Goal: Use online tool/utility: Use online tool/utility

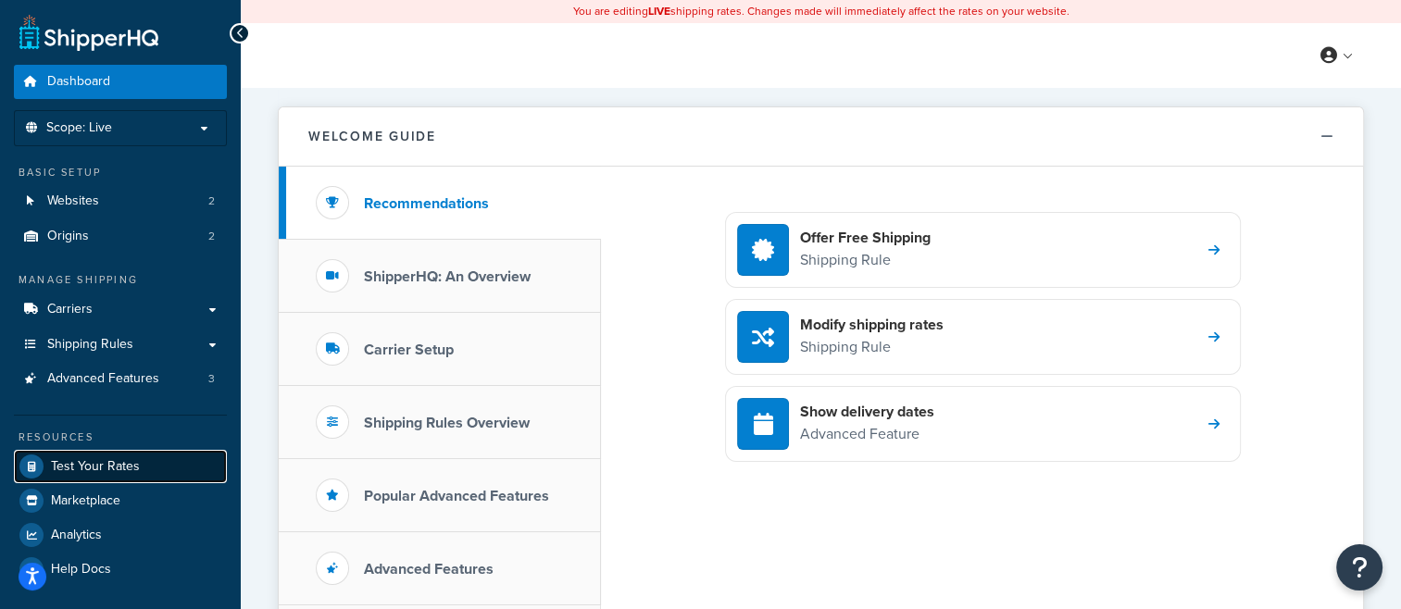
click at [67, 468] on span "Test Your Rates" at bounding box center [95, 467] width 89 height 16
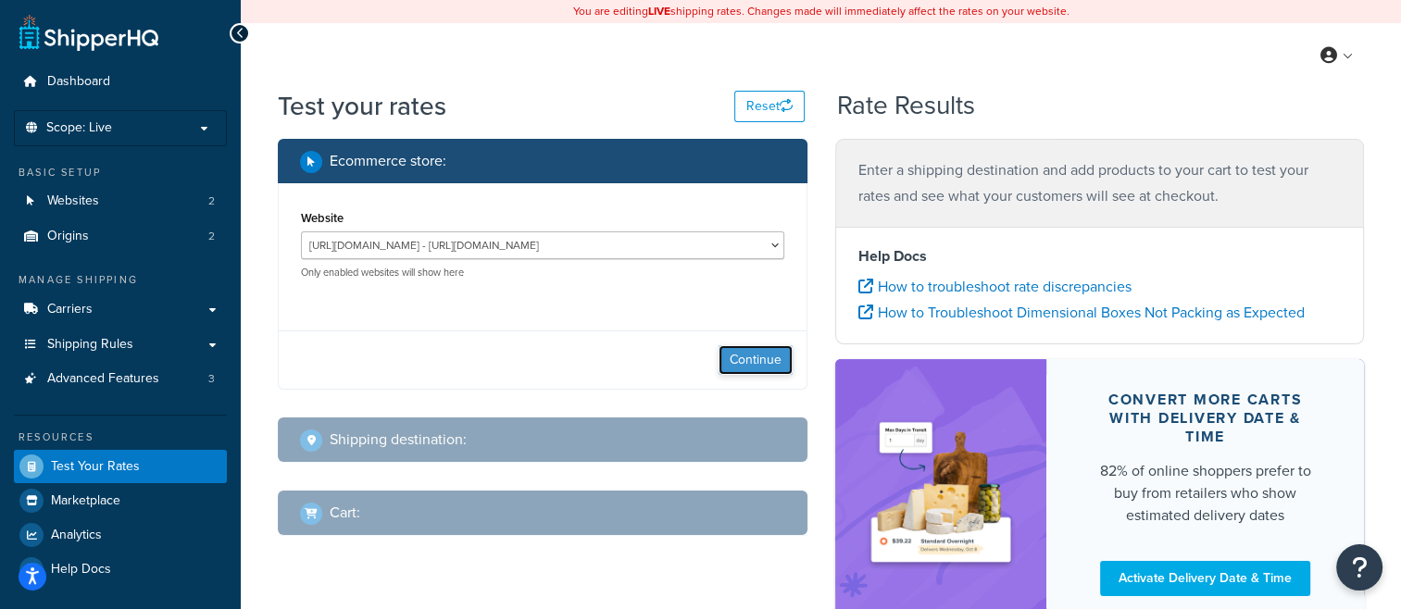
click at [760, 357] on button "Continue" at bounding box center [755, 360] width 74 height 30
select select "[GEOGRAPHIC_DATA]"
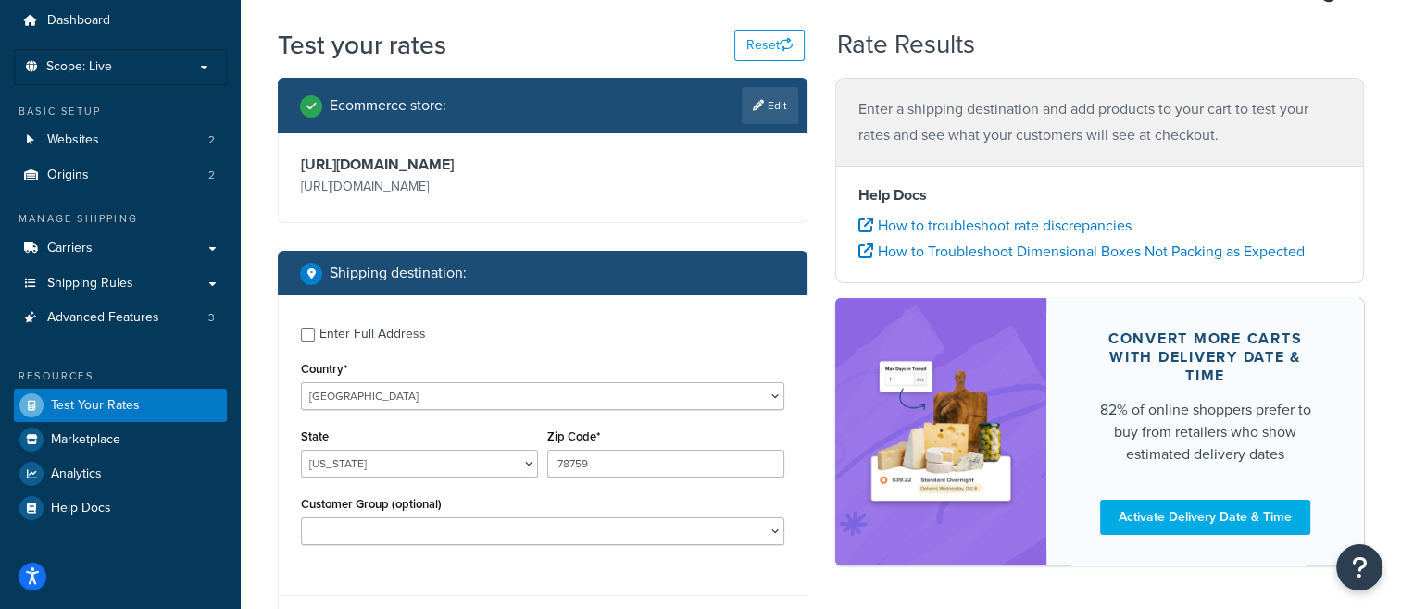
scroll to position [93, 0]
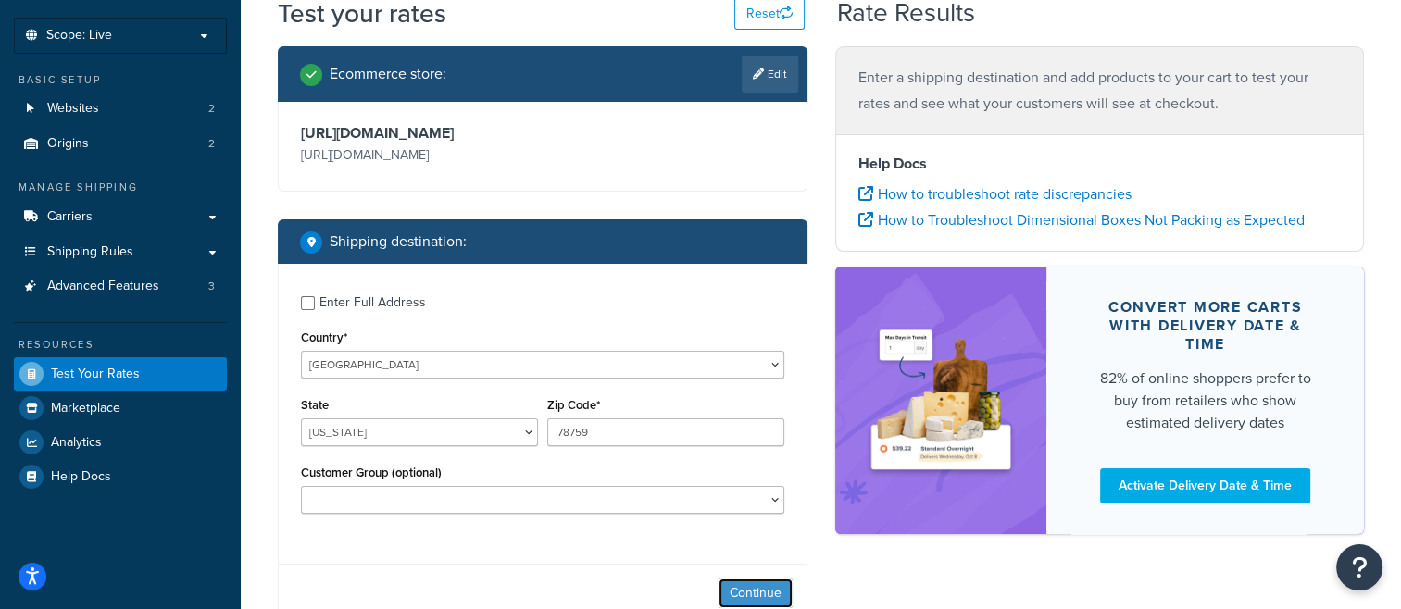
click at [747, 587] on button "Continue" at bounding box center [755, 594] width 74 height 30
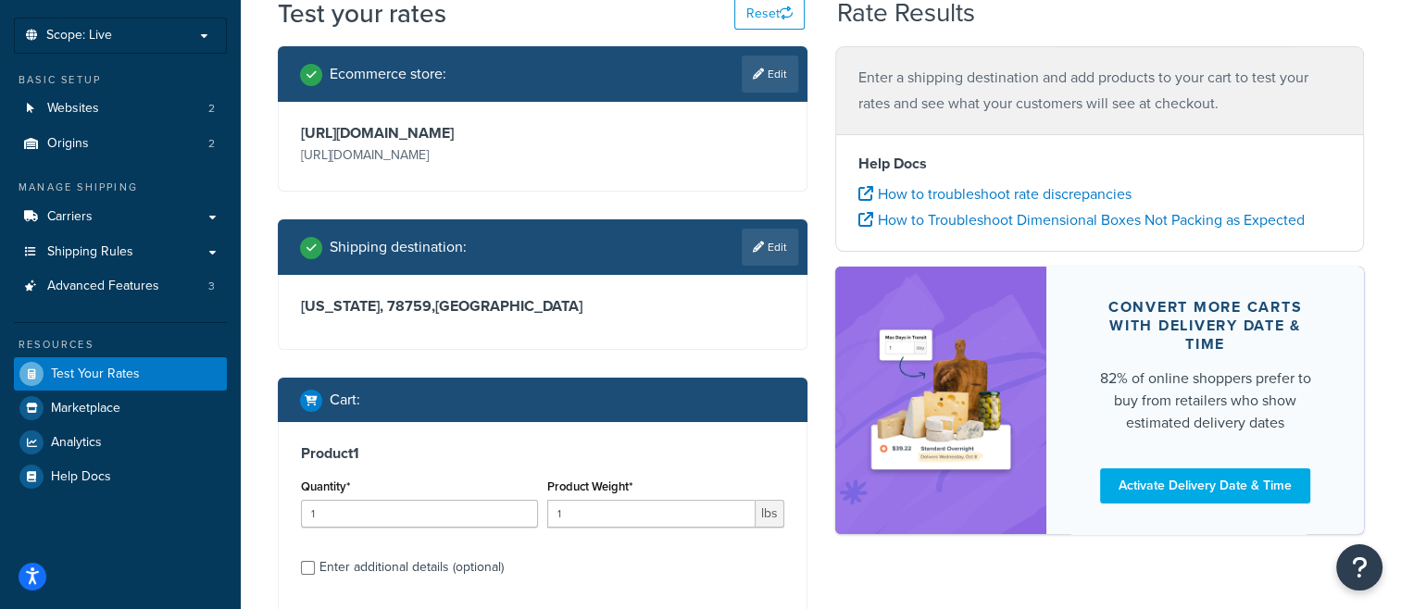
scroll to position [185, 0]
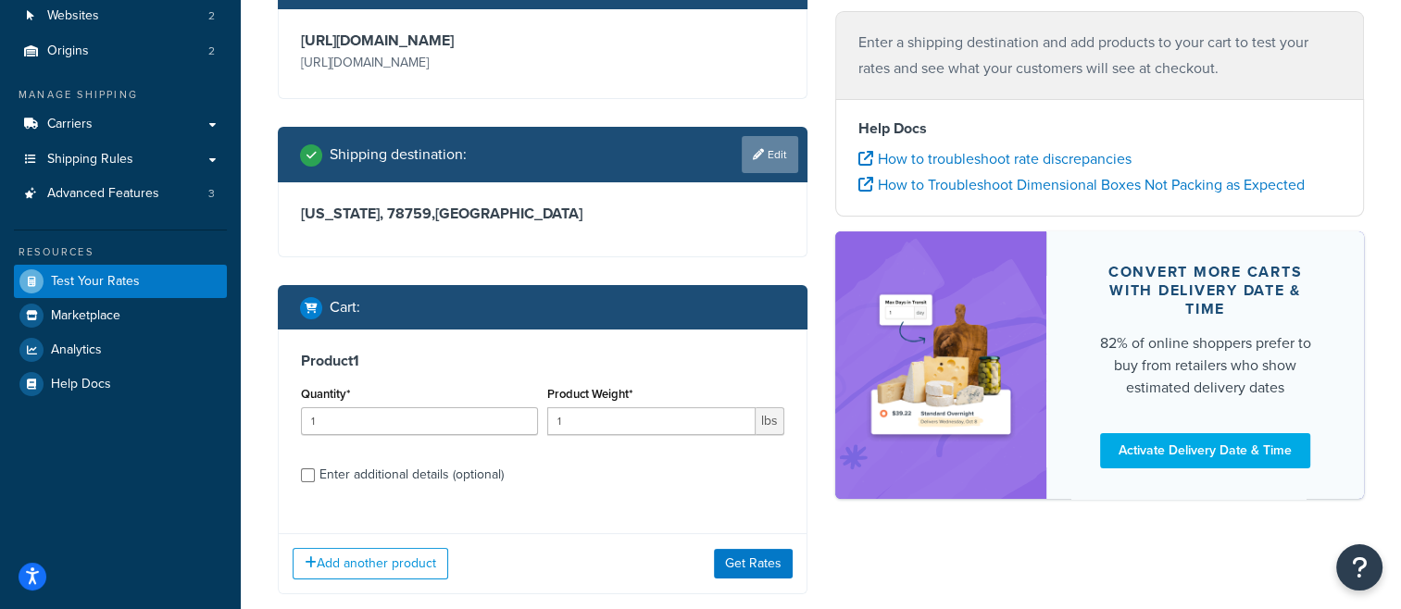
click at [768, 148] on link "Edit" at bounding box center [770, 154] width 56 height 37
select select "[GEOGRAPHIC_DATA]"
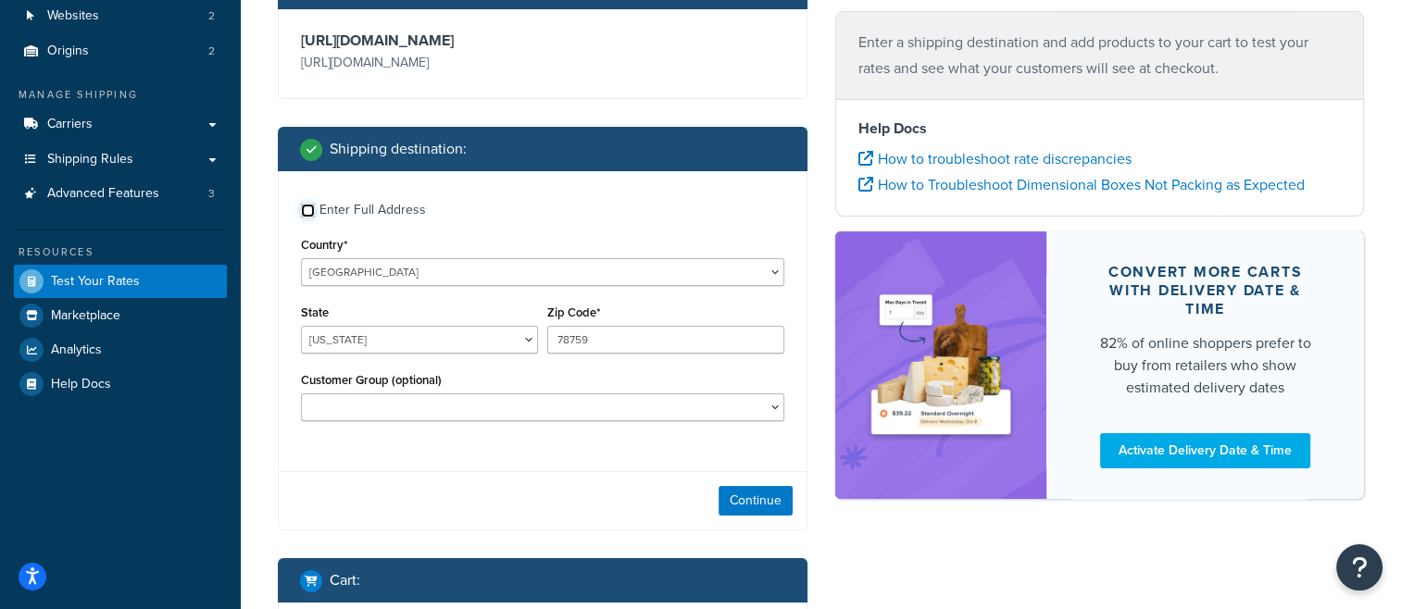
click at [309, 209] on input "Enter Full Address" at bounding box center [308, 211] width 14 height 14
checkbox input "true"
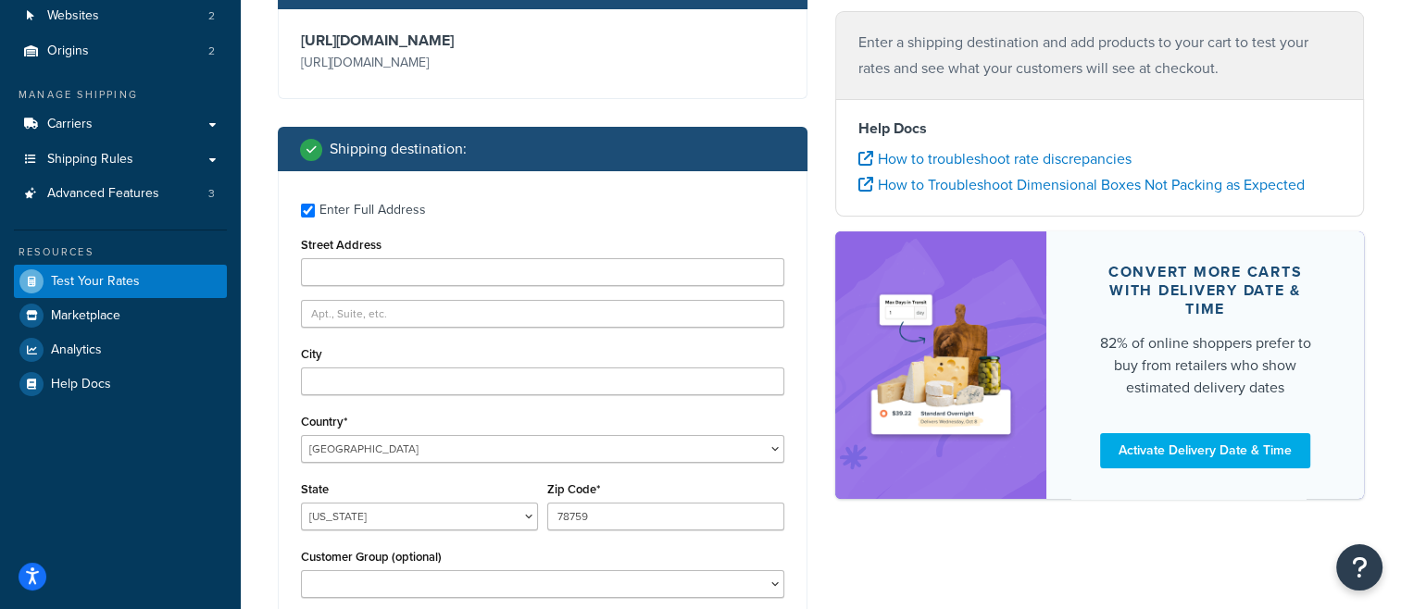
click at [555, 256] on div "Street Address" at bounding box center [542, 259] width 483 height 54
click at [548, 264] on input "Street Address" at bounding box center [542, 272] width 483 height 28
type input "[STREET_ADDRESS]"
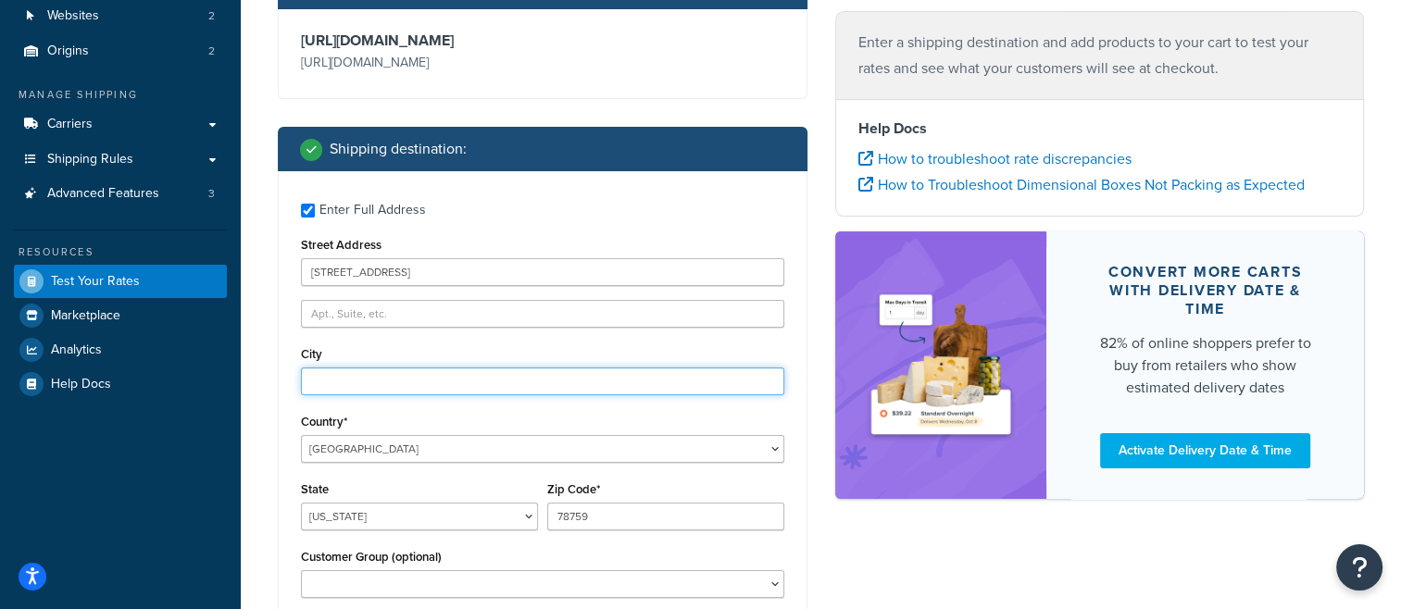
type input "[GEOGRAPHIC_DATA]"
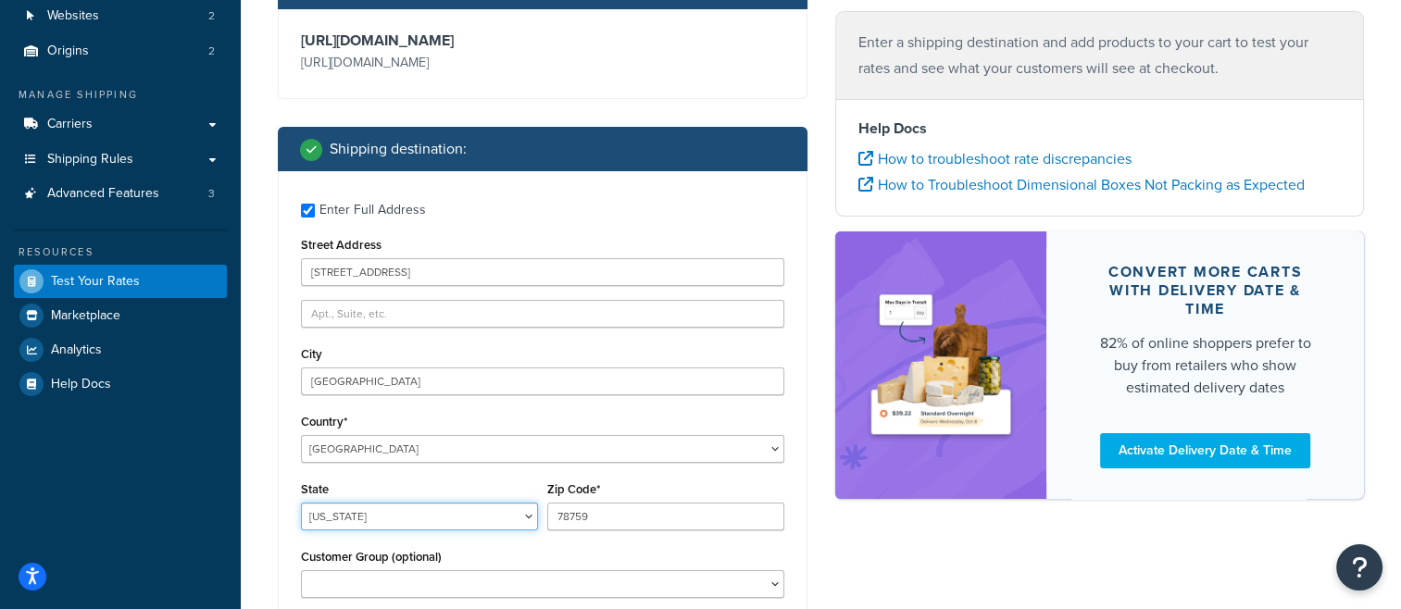
select select "NC"
click at [868, 592] on div "Ecommerce store : Edit [URL][DOMAIN_NAME] [URL][DOMAIN_NAME] Shipping destinati…" at bounding box center [821, 513] width 1114 height 1118
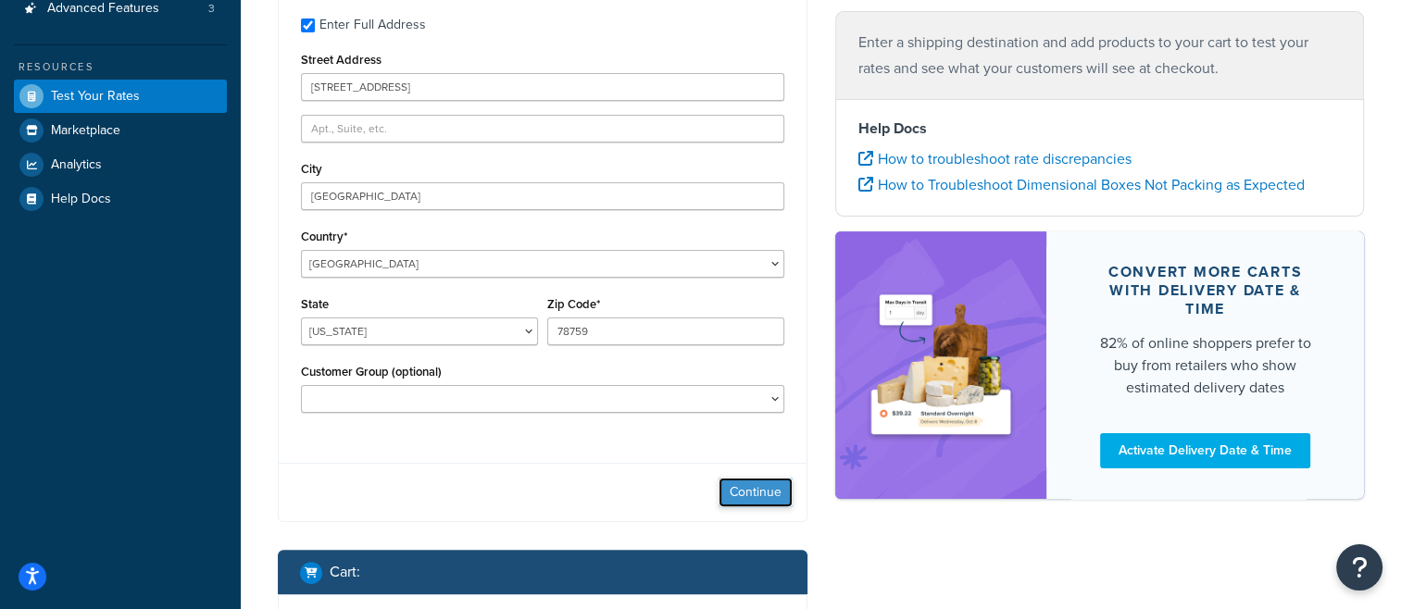
click at [763, 494] on button "Continue" at bounding box center [755, 493] width 74 height 30
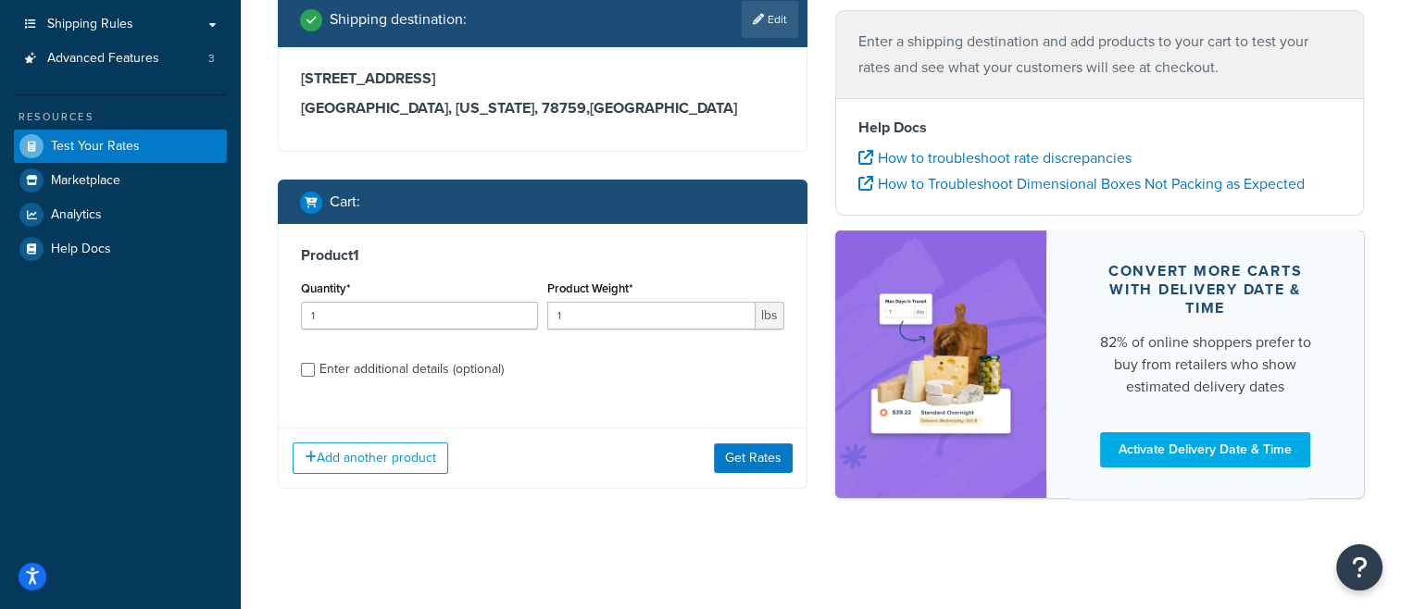
scroll to position [319, 0]
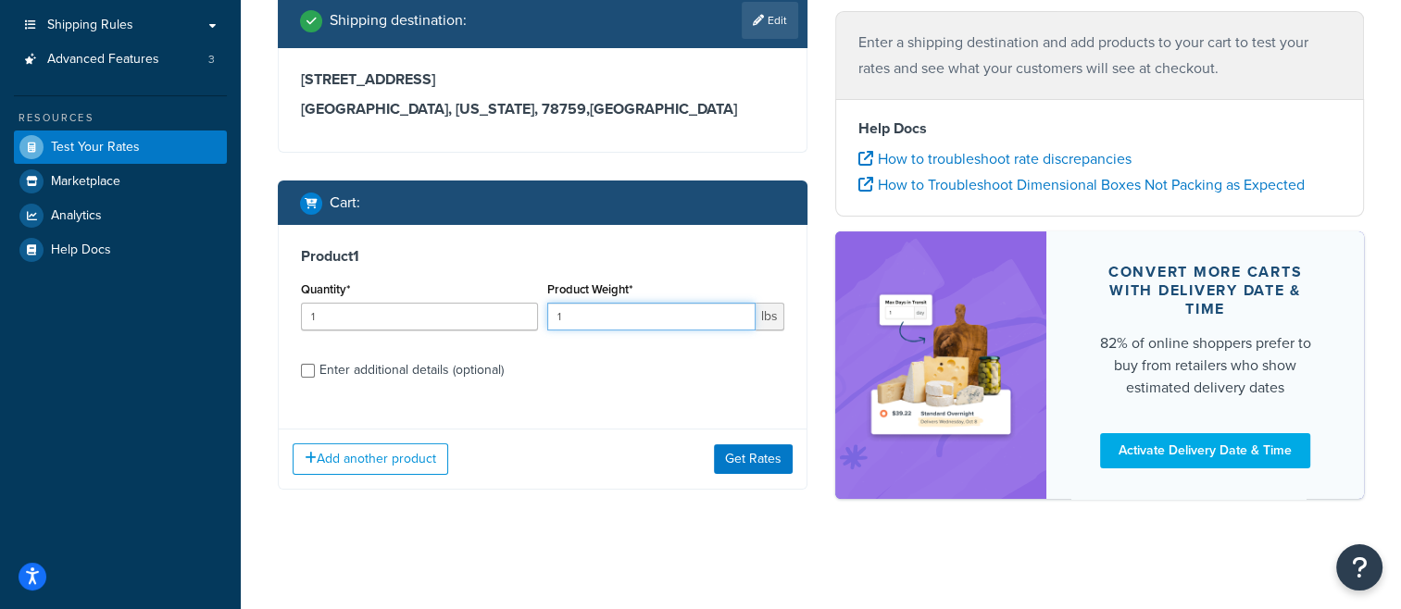
drag, startPoint x: 576, startPoint y: 320, endPoint x: 553, endPoint y: 319, distance: 23.2
click at [553, 319] on input "1" at bounding box center [651, 317] width 208 height 28
click at [685, 406] on div "Product 1 Quantity* 1 Product Weight* 75 lbs Enter additional details (optional)" at bounding box center [543, 320] width 528 height 190
click at [558, 318] on input "75" at bounding box center [651, 317] width 208 height 28
type input "175"
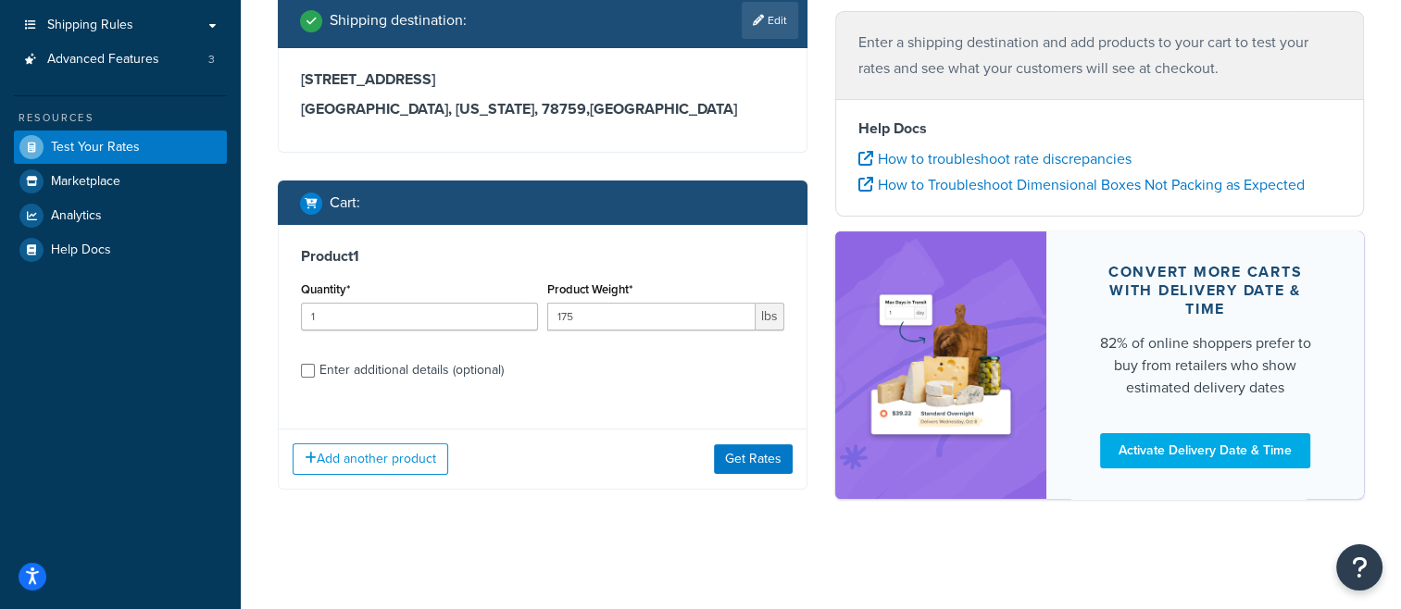
click at [591, 371] on label "Enter additional details (optional)" at bounding box center [551, 369] width 465 height 30
click at [315, 371] on input "Enter additional details (optional)" at bounding box center [308, 371] width 14 height 14
checkbox input "true"
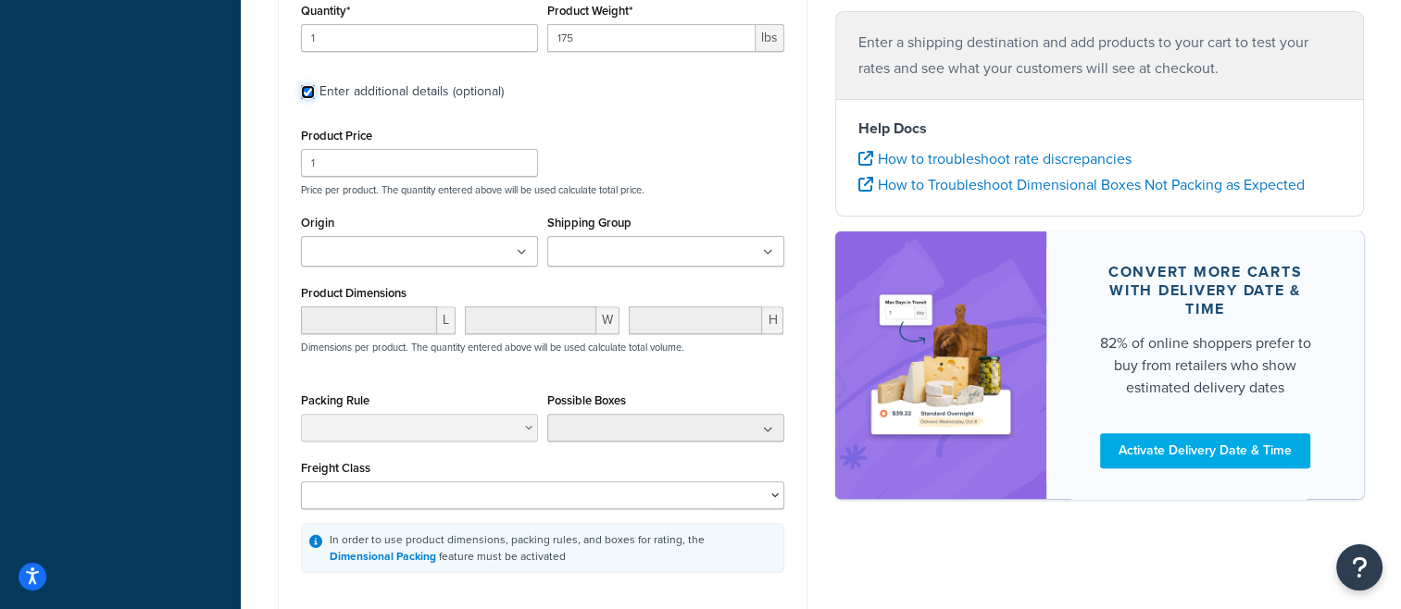
scroll to position [780, 0]
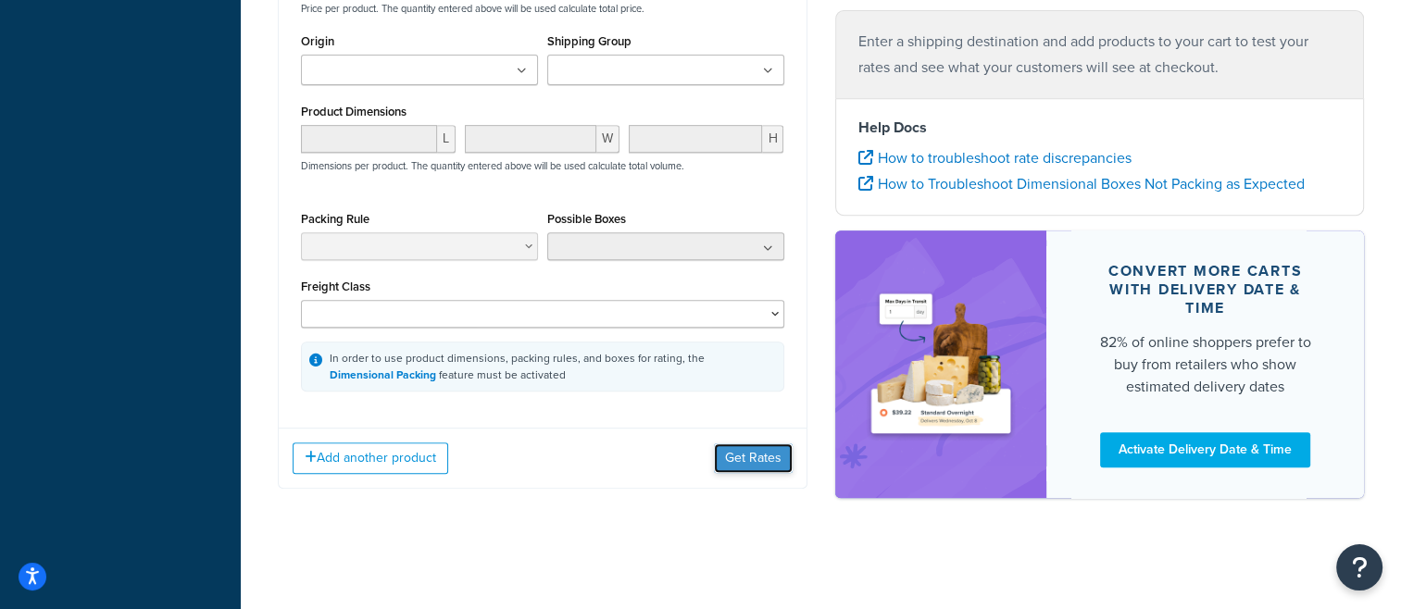
click at [748, 465] on button "Get Rates" at bounding box center [753, 458] width 79 height 30
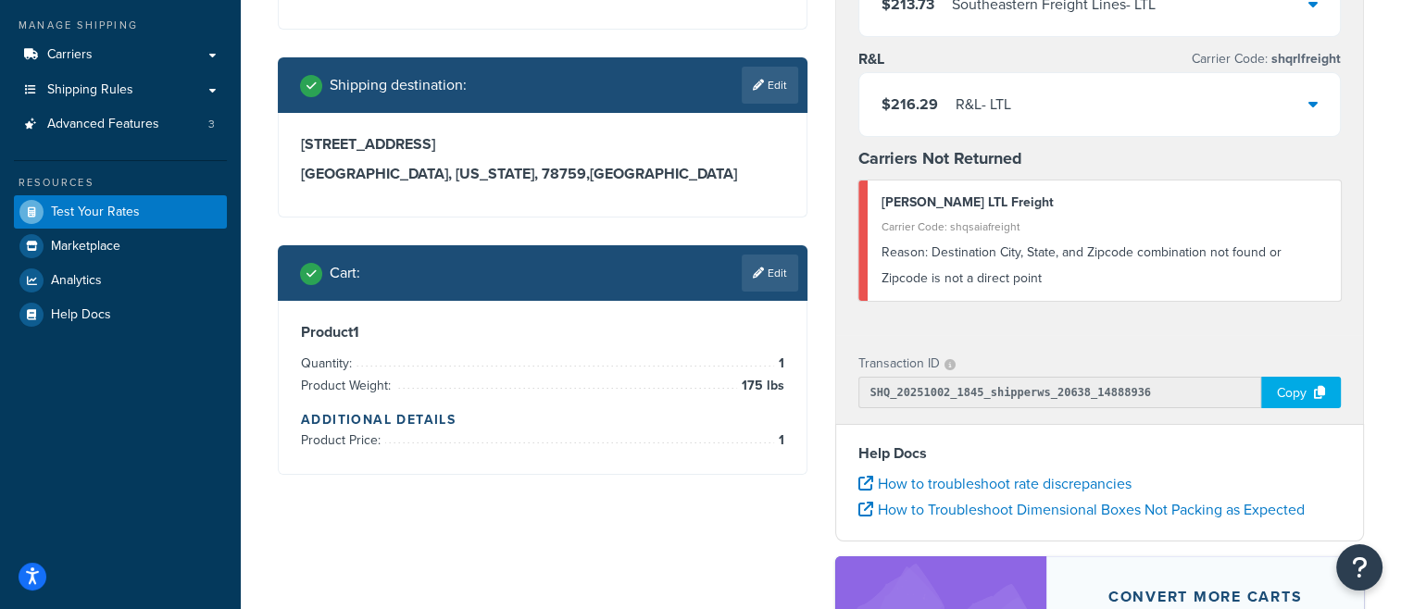
scroll to position [119, 0]
